Goal: Find specific page/section: Find specific page/section

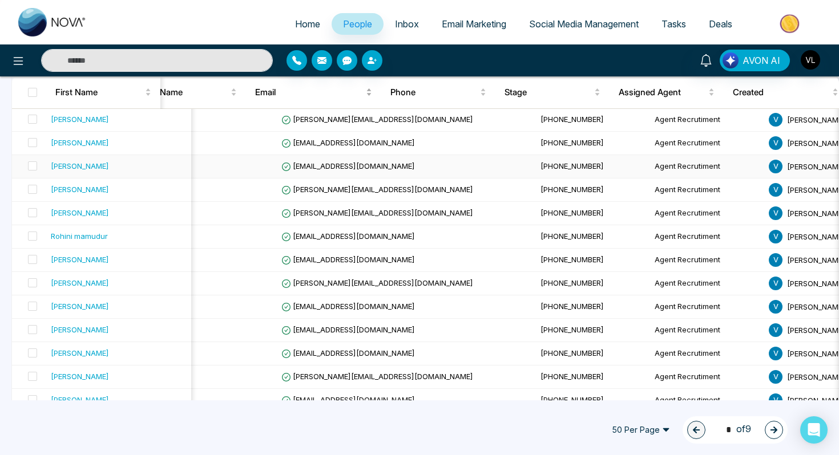
scroll to position [163, 0]
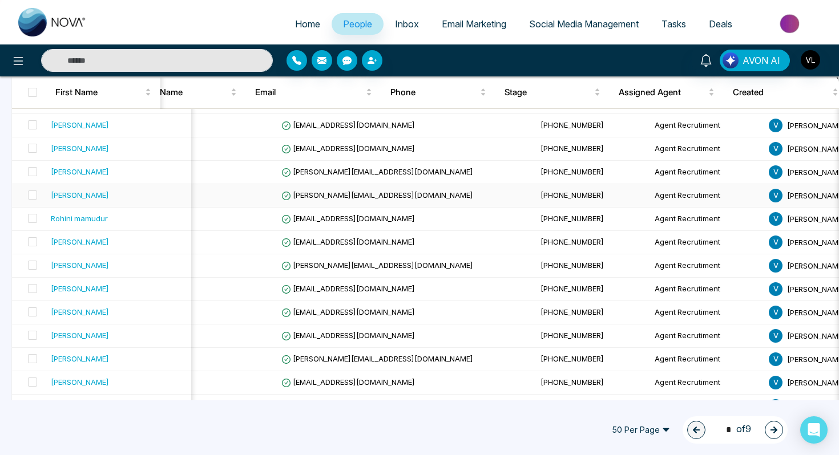
click at [68, 198] on div "[PERSON_NAME]" at bounding box center [80, 194] width 58 height 11
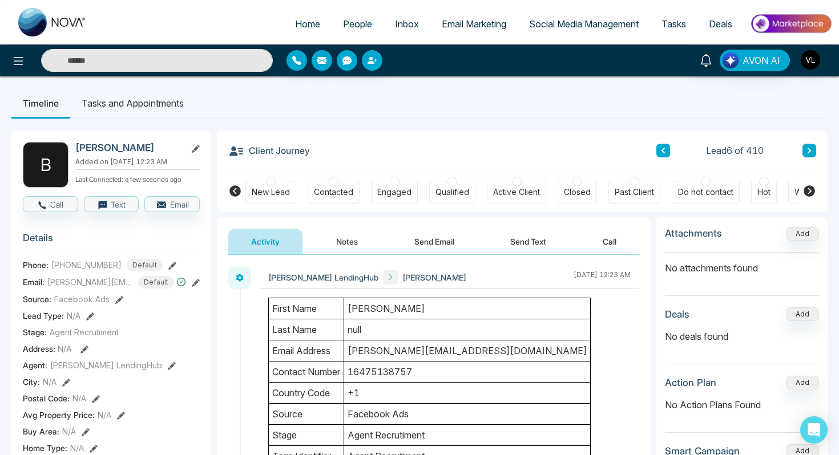
click at [126, 148] on h2 "[PERSON_NAME]" at bounding box center [128, 147] width 106 height 11
copy h2 "Genez"
